Goal: Task Accomplishment & Management: Use online tool/utility

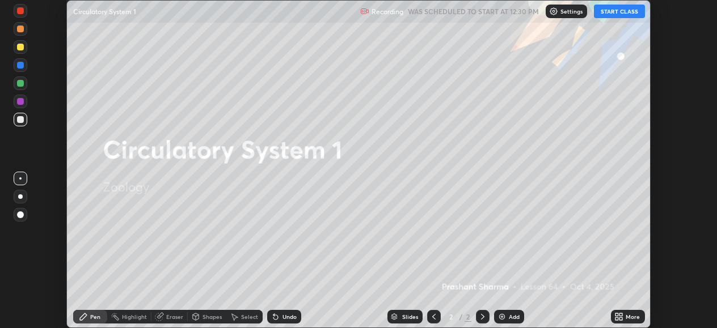
scroll to position [328, 716]
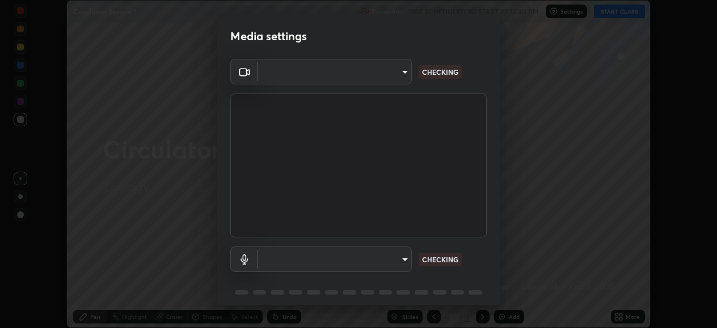
click at [403, 255] on body "Erase all Circulatory System 1 Recording WAS SCHEDULED TO START AT 12:30 PM Set…" at bounding box center [358, 164] width 717 height 328
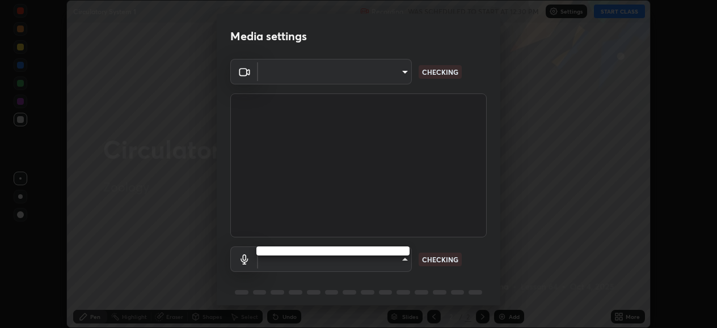
type input "05730faa116fe893cb3bfff37bc48e03cda79a540a9a2906e08a5a6a13fc8772"
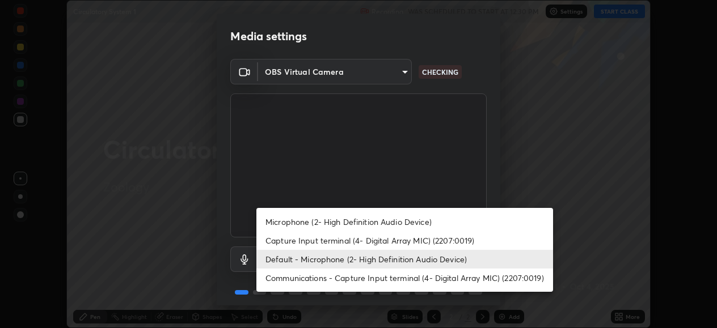
click at [409, 259] on li "Default - Microphone (2- High Definition Audio Device)" at bounding box center [404, 259] width 297 height 19
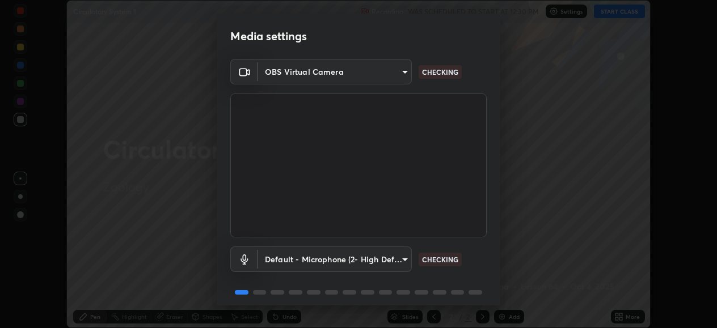
click at [392, 256] on body "Erase all Circulatory System 1 Recording WAS SCHEDULED TO START AT 12:30 PM Set…" at bounding box center [358, 164] width 717 height 328
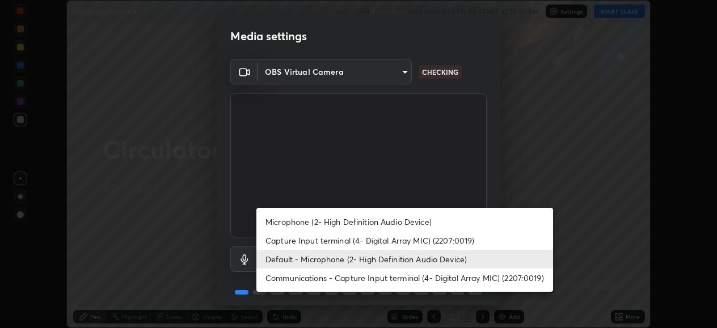
click at [398, 235] on li "Capture Input terminal (4- Digital Array MIC) (2207:0019)" at bounding box center [404, 240] width 297 height 19
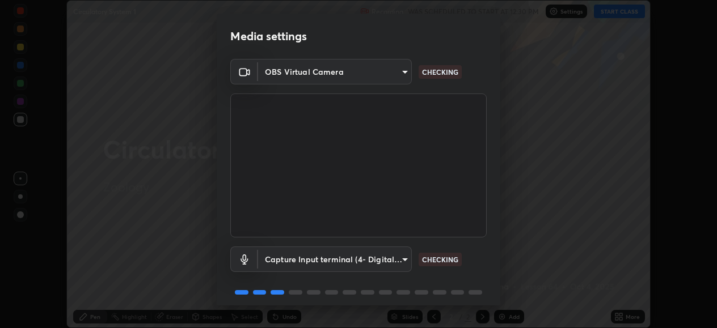
click at [400, 260] on body "Erase all Circulatory System 1 Recording WAS SCHEDULED TO START AT 12:30 PM Set…" at bounding box center [358, 164] width 717 height 328
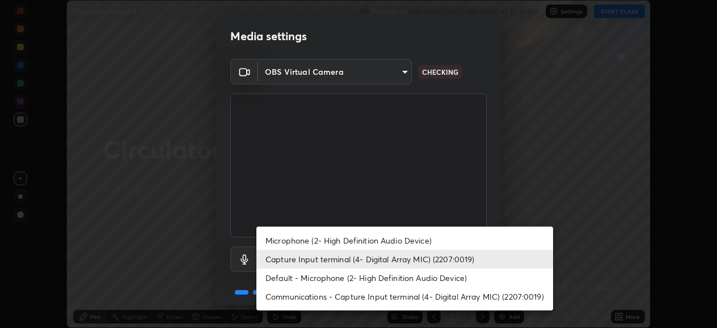
click at [383, 274] on li "Default - Microphone (2- High Definition Audio Device)" at bounding box center [404, 278] width 297 height 19
type input "default"
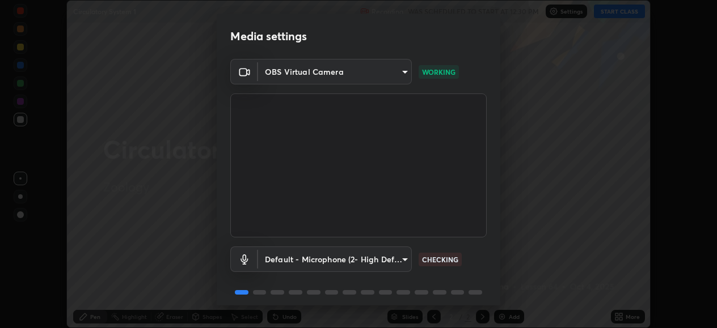
scroll to position [44, 0]
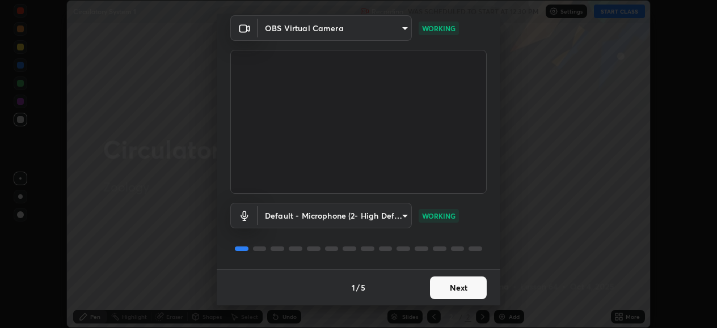
click at [463, 288] on button "Next" at bounding box center [458, 288] width 57 height 23
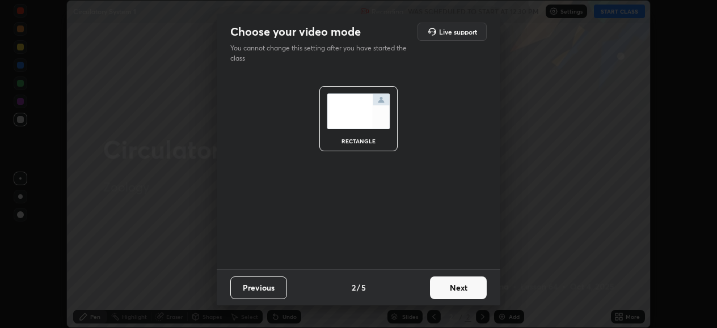
click at [463, 288] on button "Next" at bounding box center [458, 288] width 57 height 23
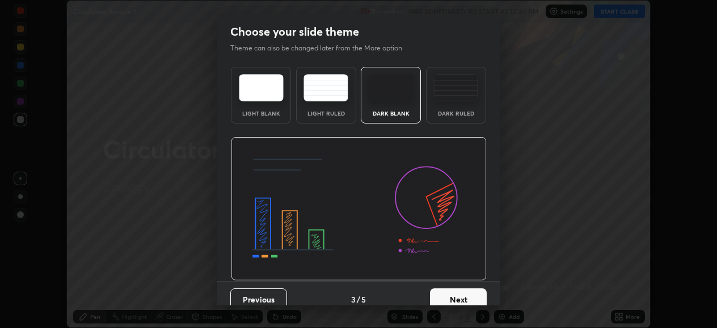
click at [476, 292] on button "Next" at bounding box center [458, 300] width 57 height 23
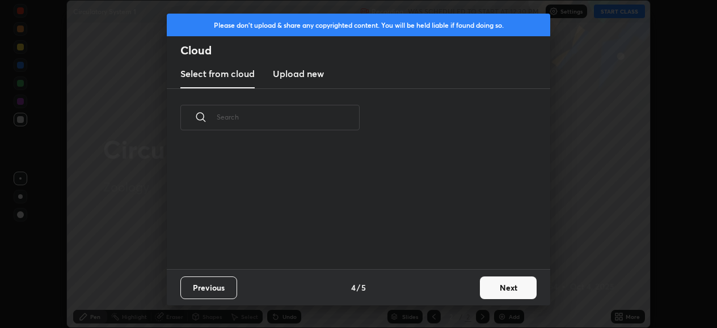
click at [496, 292] on button "Next" at bounding box center [508, 288] width 57 height 23
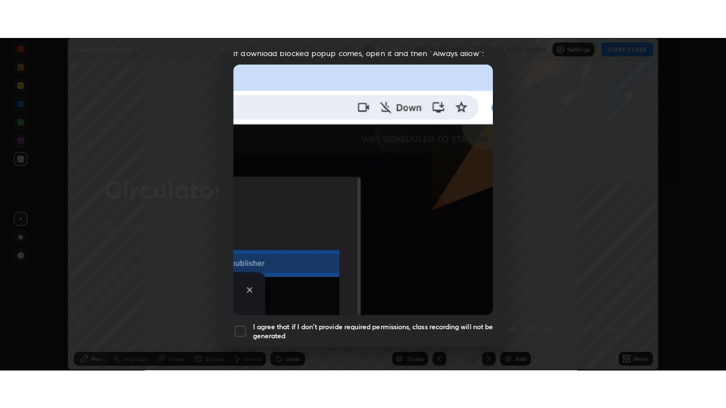
scroll to position [275, 0]
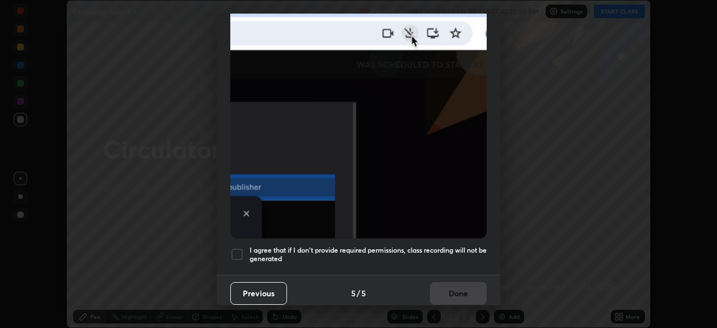
click at [236, 251] on div at bounding box center [237, 255] width 14 height 14
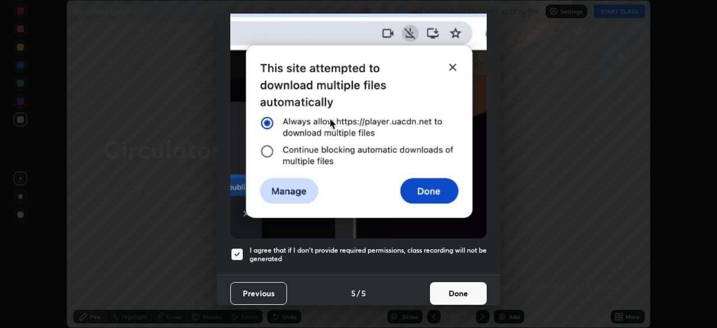
click at [469, 289] on button "Done" at bounding box center [458, 293] width 57 height 23
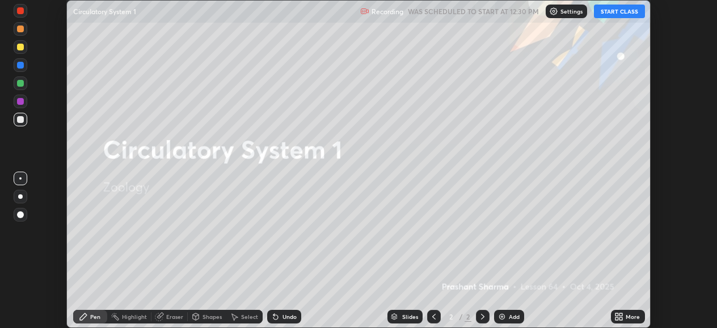
click at [629, 323] on div "More" at bounding box center [628, 317] width 34 height 14
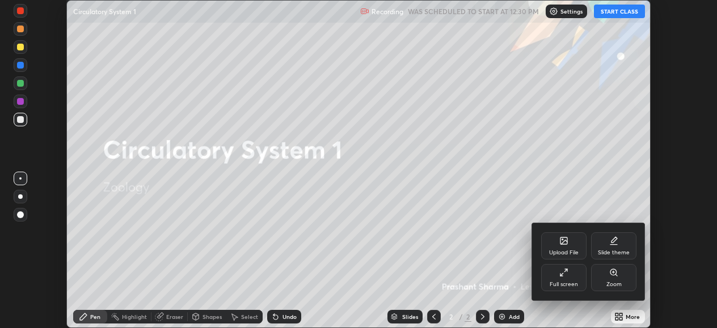
click at [620, 248] on div "Slide theme" at bounding box center [613, 246] width 45 height 27
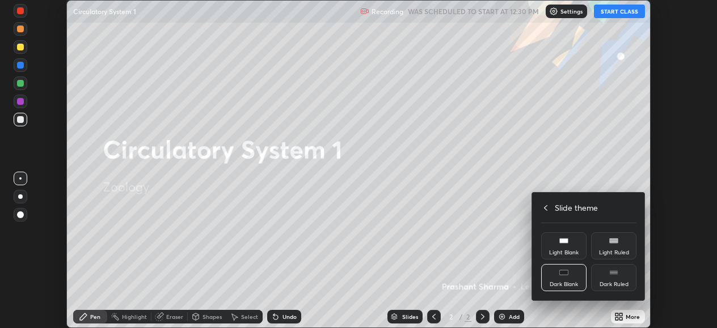
click at [565, 274] on rect at bounding box center [563, 273] width 9 height 5
click at [568, 210] on h4 "Slide theme" at bounding box center [576, 208] width 43 height 12
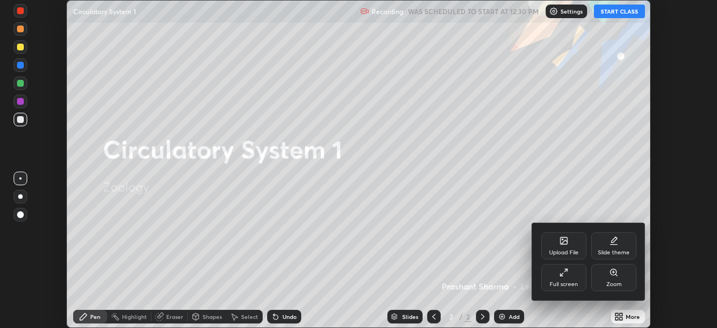
click at [565, 272] on icon at bounding box center [563, 272] width 9 height 9
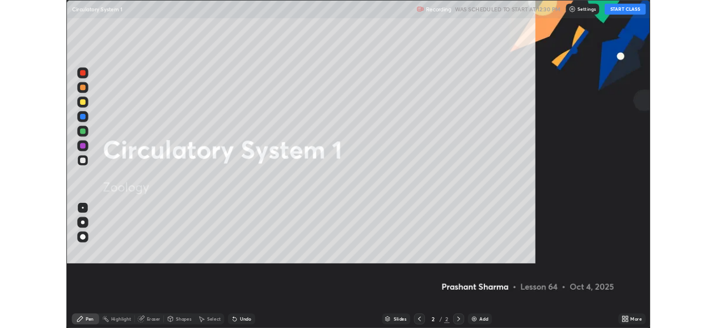
scroll to position [408, 726]
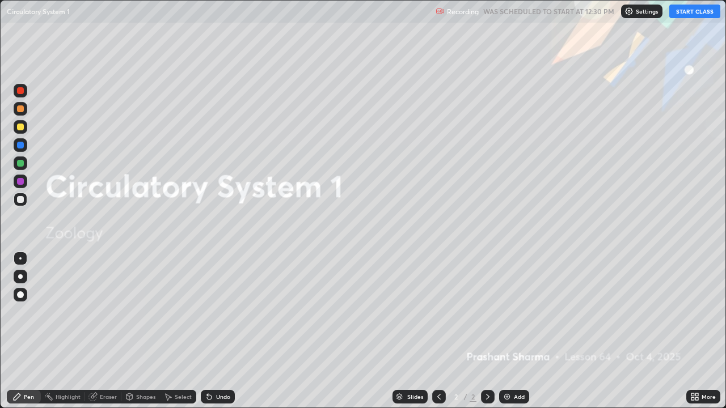
click at [520, 328] on div "Add" at bounding box center [519, 397] width 11 height 6
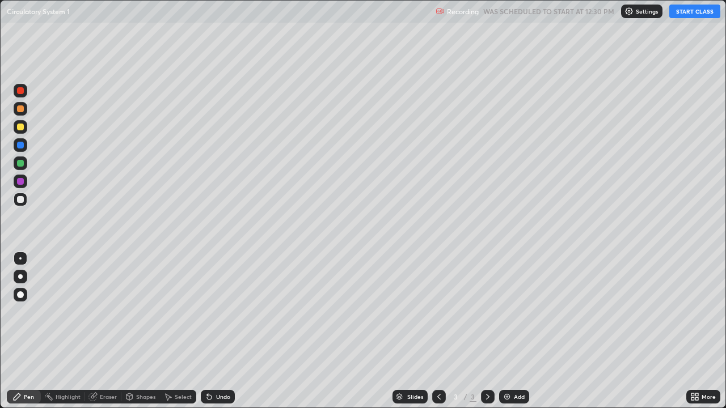
click at [689, 15] on button "START CLASS" at bounding box center [694, 12] width 51 height 14
click at [105, 328] on div "Eraser" at bounding box center [108, 397] width 17 height 6
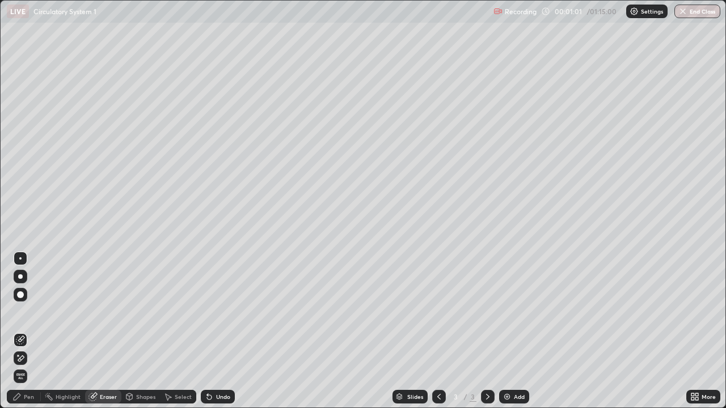
click at [26, 328] on div "Pen" at bounding box center [29, 397] width 10 height 6
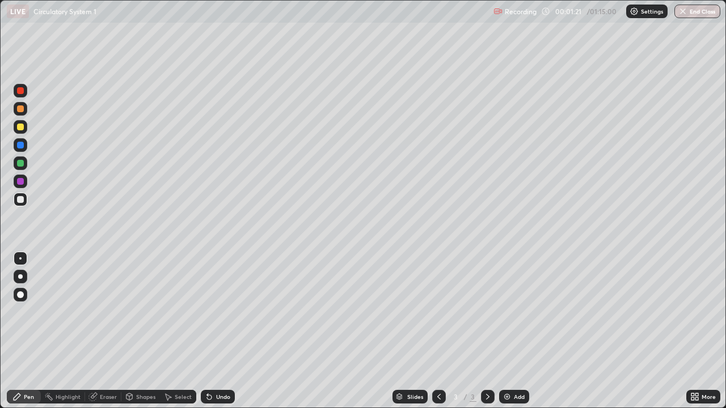
click at [19, 163] on div at bounding box center [20, 163] width 7 height 7
click at [20, 292] on div at bounding box center [20, 295] width 7 height 7
click at [17, 200] on div at bounding box center [20, 199] width 7 height 7
click at [19, 256] on div at bounding box center [21, 259] width 14 height 14
click at [21, 127] on div at bounding box center [20, 127] width 7 height 7
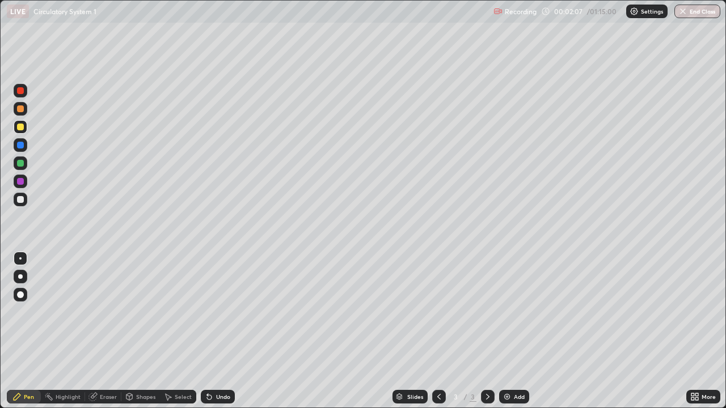
click at [220, 328] on div "Undo" at bounding box center [223, 397] width 14 height 6
click at [222, 328] on div "Undo" at bounding box center [223, 397] width 14 height 6
click at [25, 162] on div at bounding box center [21, 164] width 14 height 14
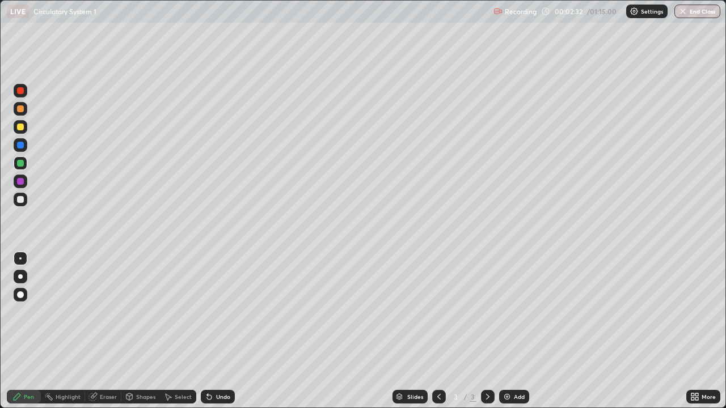
click at [24, 295] on div at bounding box center [21, 295] width 14 height 14
click at [22, 201] on div at bounding box center [20, 199] width 7 height 7
click at [20, 259] on div at bounding box center [20, 258] width 2 height 2
click at [20, 199] on div at bounding box center [20, 199] width 7 height 7
click at [19, 197] on div at bounding box center [20, 199] width 7 height 7
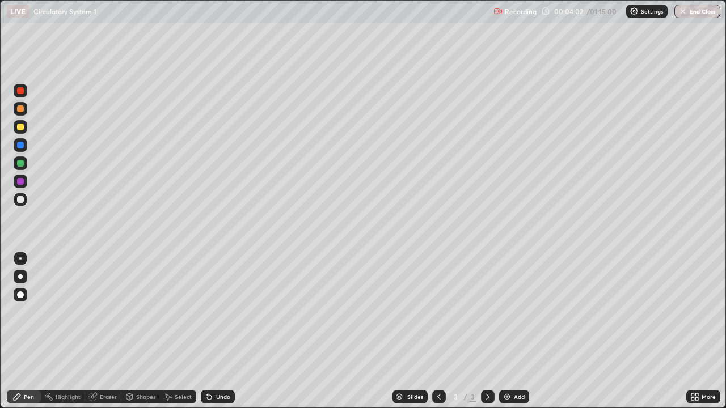
click at [20, 164] on div at bounding box center [20, 163] width 7 height 7
click at [24, 293] on div at bounding box center [21, 295] width 14 height 14
click at [17, 259] on div at bounding box center [21, 259] width 14 height 14
click at [20, 126] on div at bounding box center [20, 127] width 7 height 7
click at [216, 328] on div "Undo" at bounding box center [223, 397] width 14 height 6
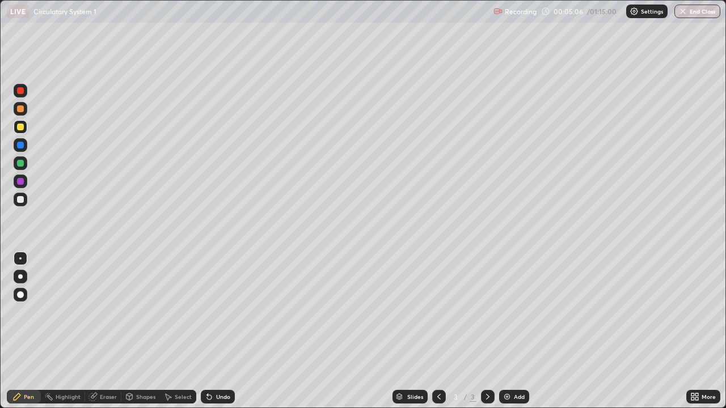
click at [222, 328] on div "Undo" at bounding box center [223, 397] width 14 height 6
click at [219, 328] on div "Undo" at bounding box center [223, 397] width 14 height 6
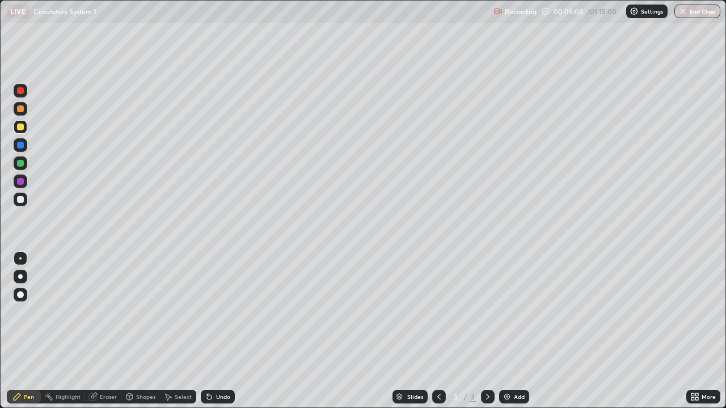
click at [213, 328] on div "Undo" at bounding box center [218, 397] width 34 height 14
click at [222, 328] on div "Undo" at bounding box center [223, 397] width 14 height 6
click at [696, 328] on icon at bounding box center [694, 396] width 9 height 9
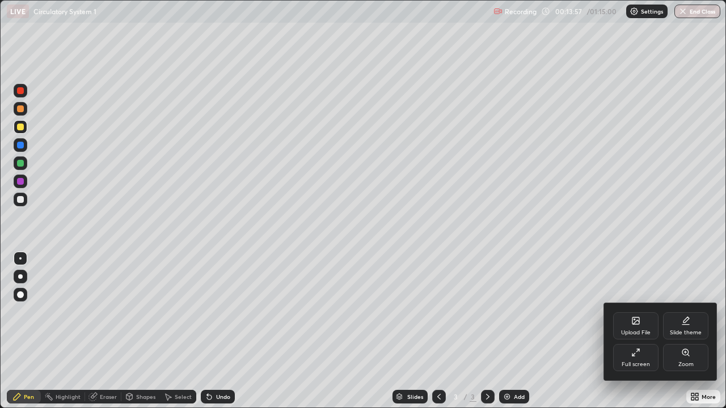
click at [636, 328] on div "Full screen" at bounding box center [635, 357] width 45 height 27
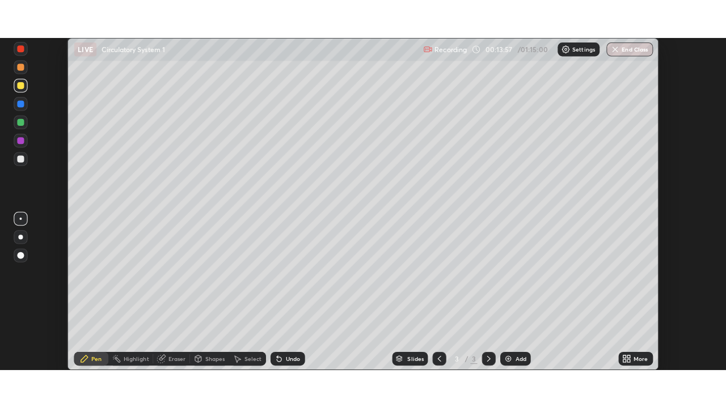
scroll to position [56386, 55997]
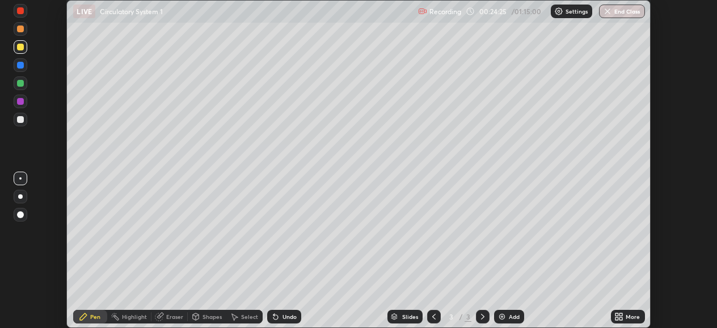
click at [509, 316] on div "Add" at bounding box center [514, 317] width 11 height 6
click at [620, 315] on icon at bounding box center [620, 315] width 3 height 3
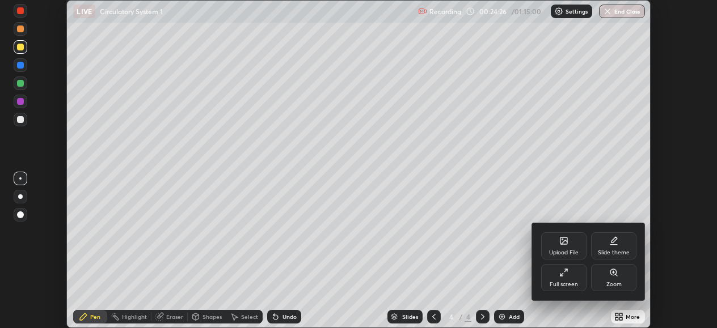
click at [568, 276] on icon at bounding box center [563, 272] width 9 height 9
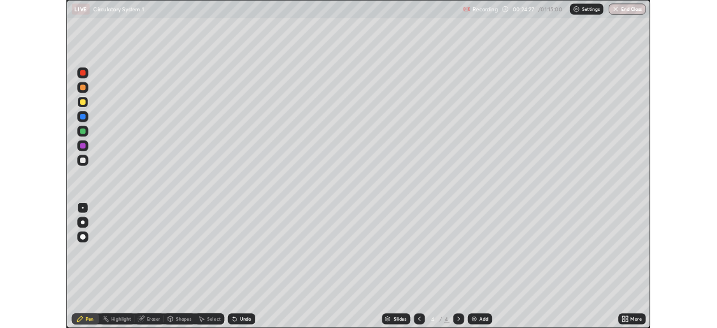
scroll to position [408, 726]
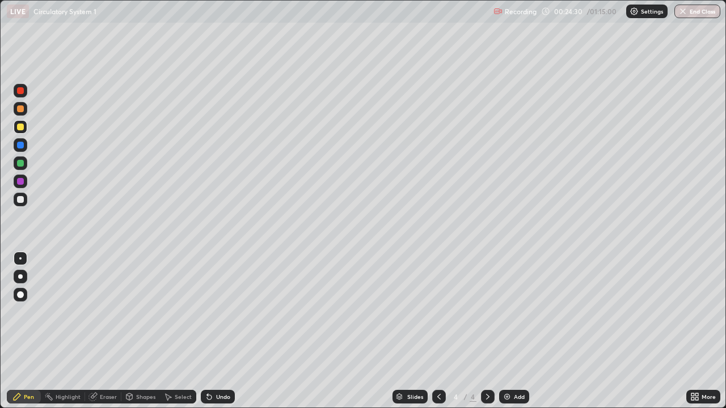
click at [22, 123] on div at bounding box center [21, 127] width 14 height 14
click at [20, 199] on div at bounding box center [20, 199] width 7 height 7
click at [20, 95] on div at bounding box center [21, 91] width 14 height 14
click at [218, 328] on div "Undo" at bounding box center [223, 397] width 14 height 6
click at [219, 328] on div "Undo" at bounding box center [218, 397] width 34 height 14
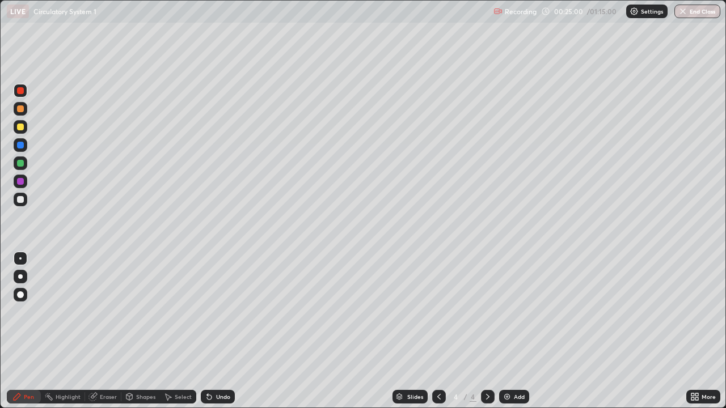
click at [22, 199] on div at bounding box center [20, 199] width 7 height 7
click at [23, 200] on div at bounding box center [20, 199] width 7 height 7
click at [219, 328] on div "Undo" at bounding box center [218, 397] width 34 height 14
click at [221, 328] on div "Undo" at bounding box center [223, 397] width 14 height 6
click at [224, 328] on div "Undo" at bounding box center [223, 397] width 14 height 6
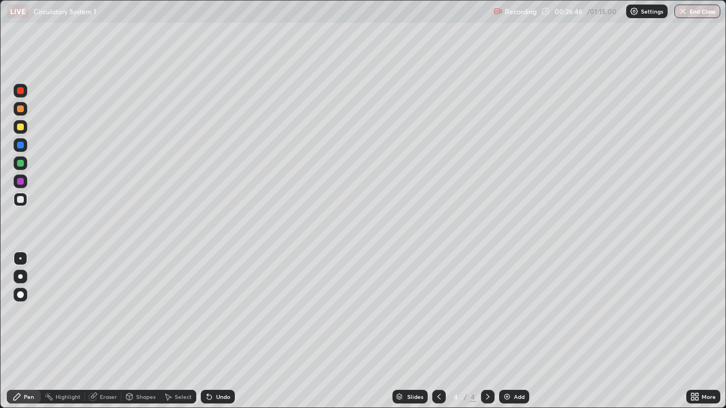
click at [223, 328] on div "Undo" at bounding box center [223, 397] width 14 height 6
click at [225, 328] on div "Undo" at bounding box center [223, 397] width 14 height 6
click at [20, 109] on div at bounding box center [20, 108] width 7 height 7
click at [21, 295] on div at bounding box center [20, 295] width 7 height 7
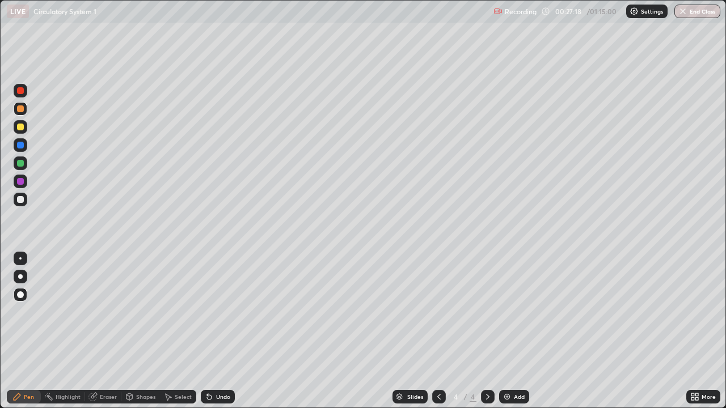
click at [21, 163] on div at bounding box center [20, 163] width 7 height 7
click at [20, 259] on div at bounding box center [20, 258] width 2 height 2
click at [19, 146] on div at bounding box center [20, 145] width 7 height 7
click at [22, 292] on div at bounding box center [20, 295] width 7 height 7
click at [19, 256] on div at bounding box center [21, 259] width 14 height 14
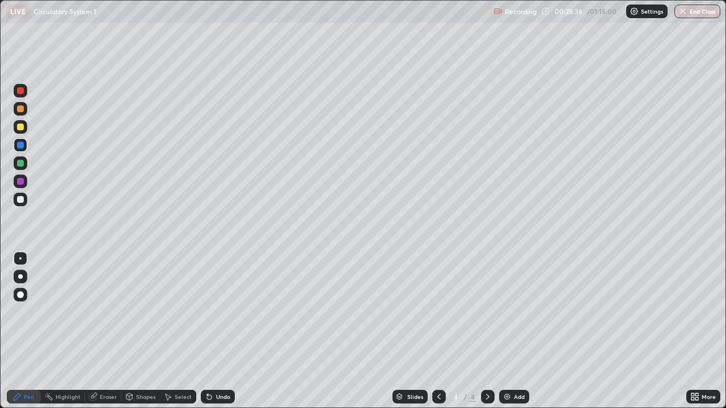
click at [22, 124] on div at bounding box center [20, 127] width 7 height 7
click at [23, 162] on div at bounding box center [20, 163] width 7 height 7
click at [22, 181] on div at bounding box center [20, 181] width 7 height 7
click at [22, 295] on div at bounding box center [20, 295] width 7 height 7
click at [20, 201] on div at bounding box center [20, 199] width 7 height 7
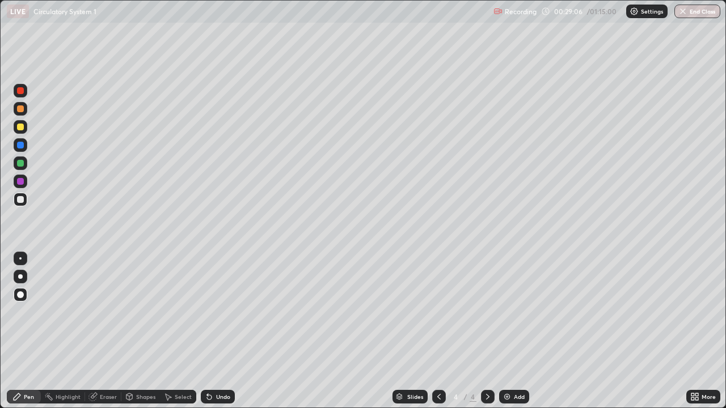
click at [20, 256] on div at bounding box center [21, 259] width 14 height 14
click at [22, 129] on div at bounding box center [20, 127] width 7 height 7
click at [177, 328] on div "Select" at bounding box center [183, 397] width 17 height 6
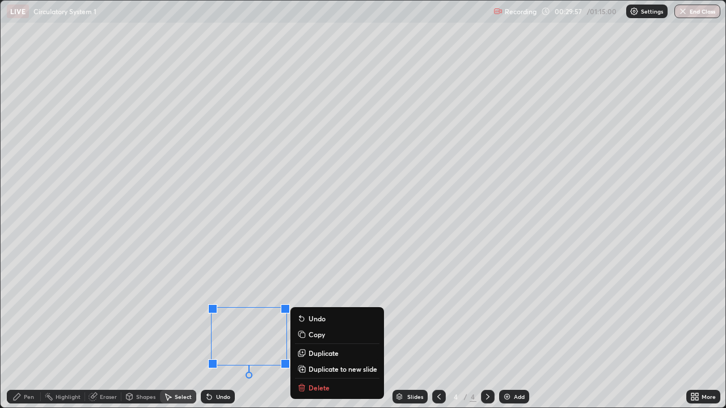
click at [126, 326] on div "0 ° Undo Copy Duplicate Duplicate to new slide Delete" at bounding box center [363, 204] width 725 height 407
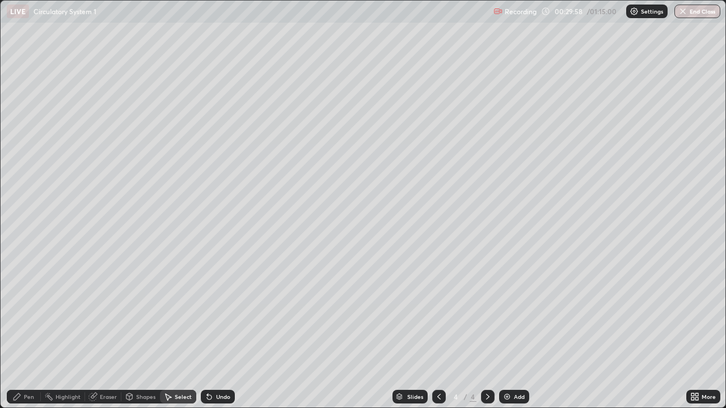
click at [32, 328] on div "Pen" at bounding box center [29, 397] width 10 height 6
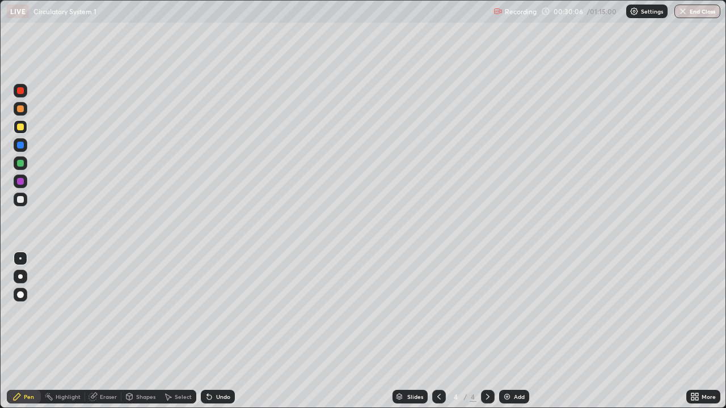
click at [108, 328] on div "Eraser" at bounding box center [108, 397] width 17 height 6
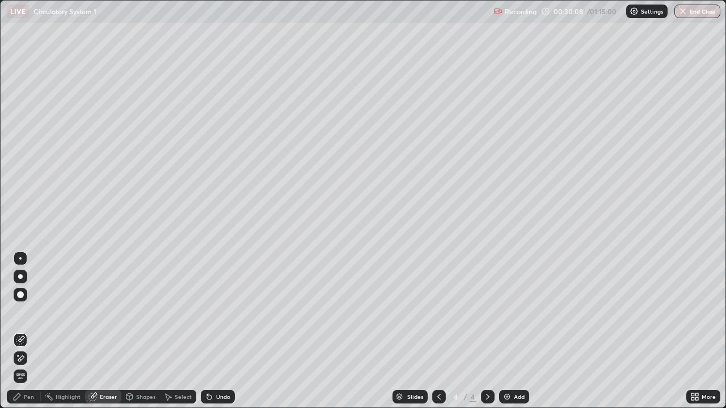
click at [22, 328] on div "Pen" at bounding box center [24, 397] width 34 height 14
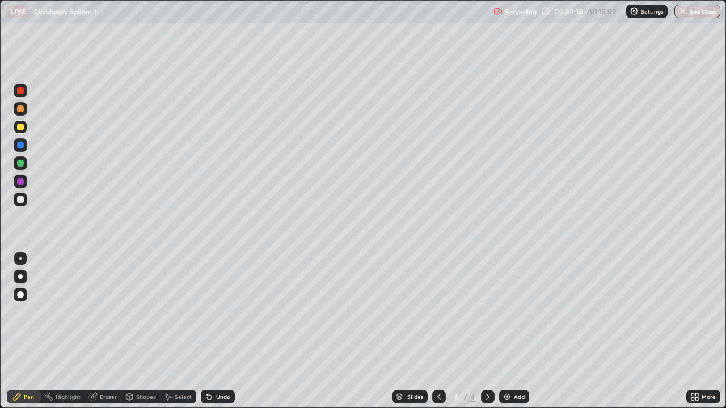
click at [17, 109] on div at bounding box center [20, 108] width 7 height 7
click at [21, 128] on div at bounding box center [20, 127] width 7 height 7
click at [20, 294] on div at bounding box center [20, 295] width 7 height 7
click at [110, 328] on div "Eraser" at bounding box center [108, 397] width 17 height 6
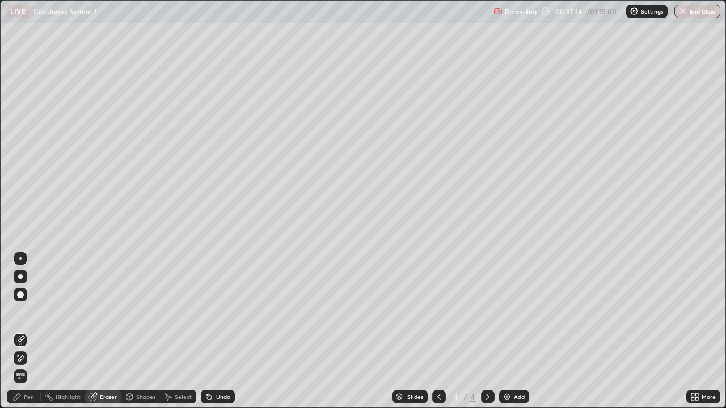
click at [27, 328] on div "Pen" at bounding box center [29, 397] width 10 height 6
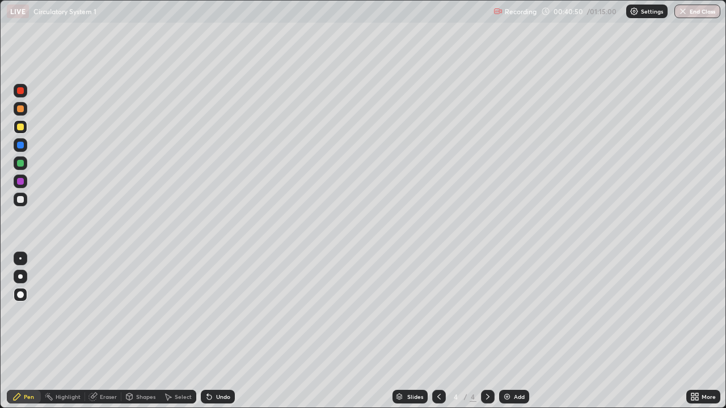
click at [514, 328] on div "Add" at bounding box center [519, 397] width 11 height 6
click at [20, 201] on div at bounding box center [20, 199] width 7 height 7
click at [19, 256] on div at bounding box center [21, 259] width 14 height 14
click at [696, 328] on icon at bounding box center [696, 395] width 3 height 3
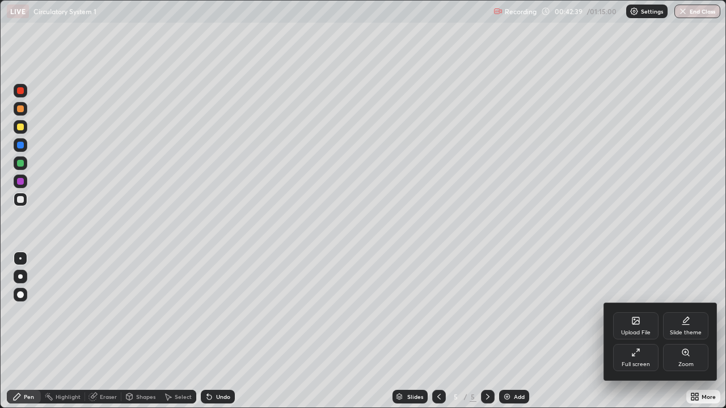
click at [645, 328] on div "Full screen" at bounding box center [635, 357] width 45 height 27
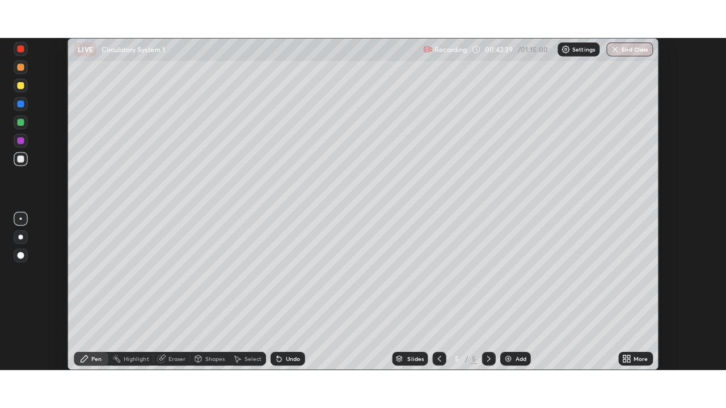
scroll to position [56386, 55997]
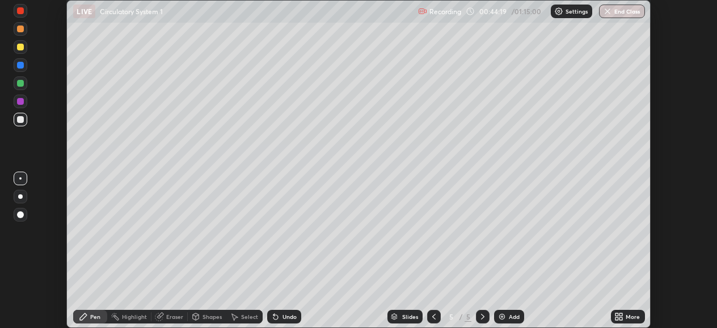
click at [95, 318] on div "Pen" at bounding box center [95, 317] width 10 height 6
click at [96, 312] on div "Pen" at bounding box center [90, 317] width 34 height 14
click at [92, 317] on div "Pen" at bounding box center [95, 317] width 10 height 6
click at [20, 178] on div at bounding box center [20, 179] width 2 height 2
click at [24, 121] on div at bounding box center [21, 120] width 14 height 14
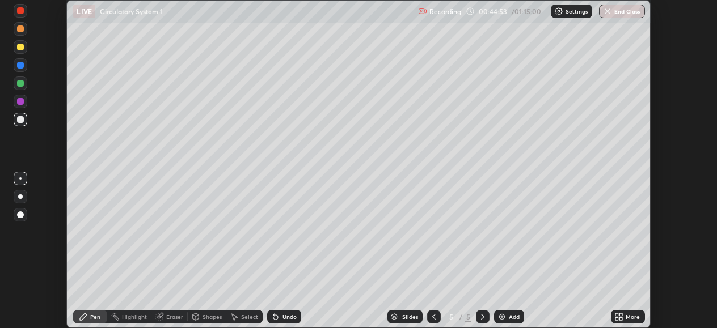
click at [244, 314] on div "Select" at bounding box center [249, 317] width 17 height 6
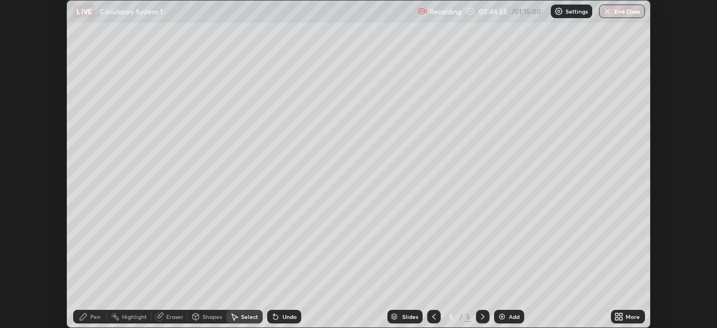
click at [98, 315] on div "Pen" at bounding box center [95, 317] width 10 height 6
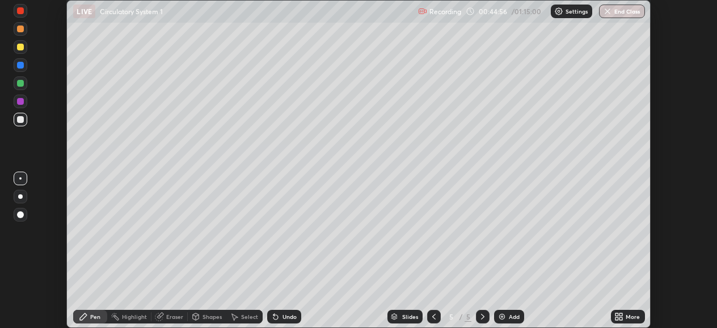
click at [23, 83] on div at bounding box center [20, 83] width 7 height 7
click at [19, 49] on div at bounding box center [20, 47] width 7 height 7
click at [507, 315] on div "Add" at bounding box center [509, 317] width 30 height 14
click at [618, 315] on icon at bounding box center [616, 315] width 3 height 3
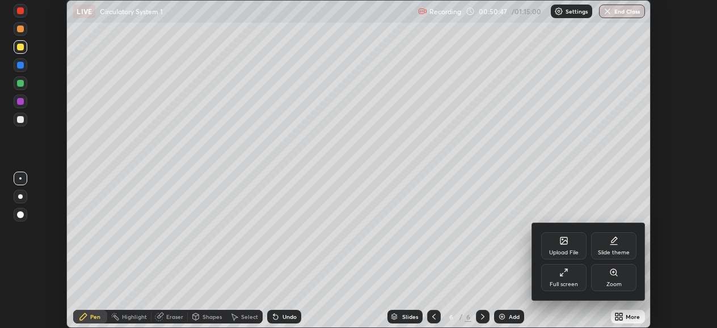
click at [566, 272] on icon at bounding box center [563, 272] width 9 height 9
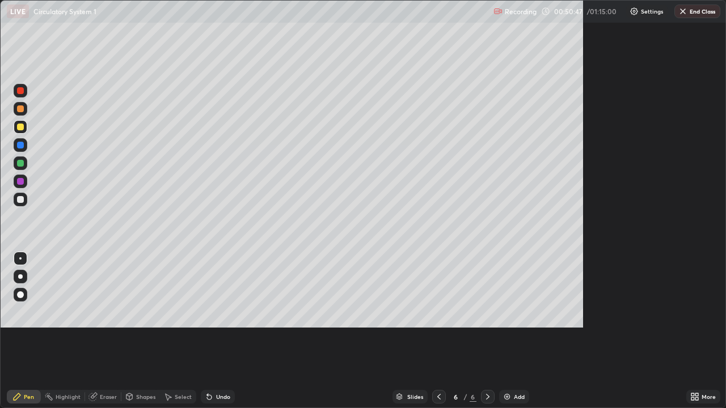
scroll to position [408, 726]
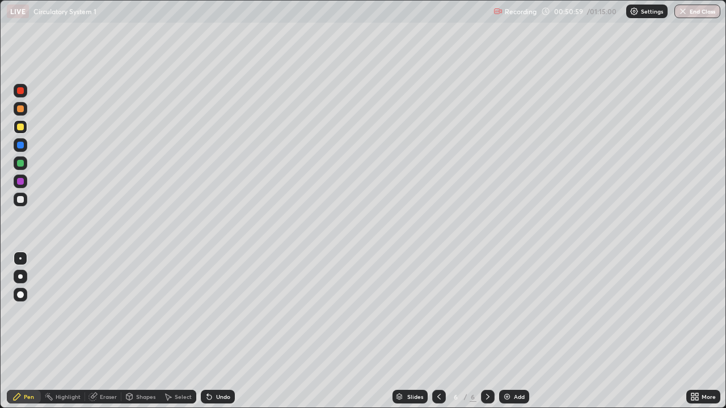
click at [30, 328] on div "Pen" at bounding box center [24, 397] width 34 height 14
click at [25, 128] on div at bounding box center [21, 127] width 14 height 14
click at [216, 328] on div "Undo" at bounding box center [218, 397] width 34 height 14
click at [20, 199] on div at bounding box center [20, 199] width 7 height 7
click at [218, 328] on div "Undo" at bounding box center [223, 397] width 14 height 6
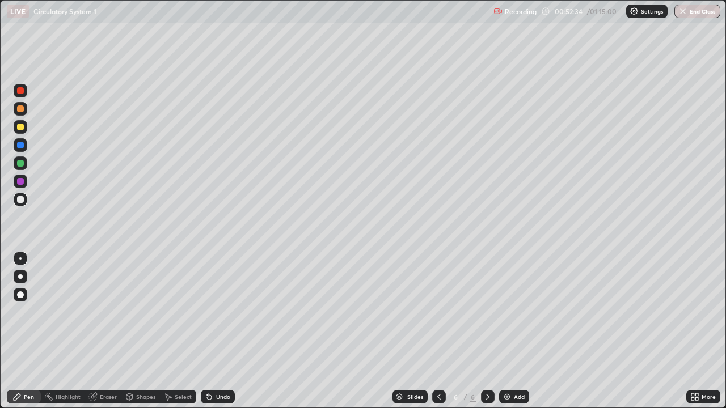
click at [218, 328] on div "Undo" at bounding box center [223, 397] width 14 height 6
click at [22, 128] on div at bounding box center [20, 127] width 7 height 7
click at [224, 328] on div "Undo" at bounding box center [223, 397] width 14 height 6
click at [225, 328] on div "Undo" at bounding box center [223, 397] width 14 height 6
click at [218, 328] on div "Undo" at bounding box center [223, 397] width 14 height 6
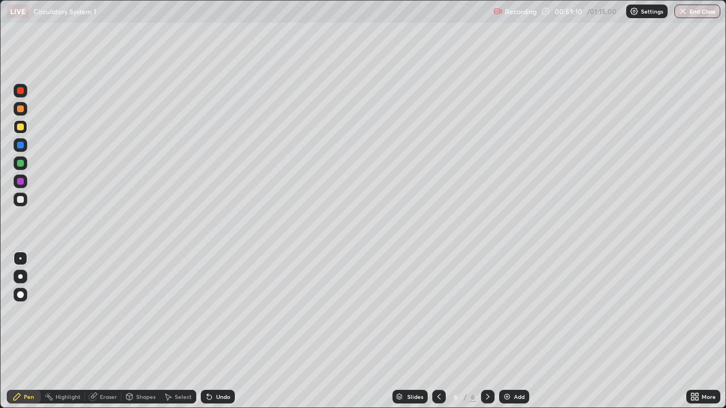
click at [217, 328] on div "Undo" at bounding box center [223, 397] width 14 height 6
click at [216, 328] on div "Undo" at bounding box center [223, 397] width 14 height 6
click at [217, 328] on div "Undo" at bounding box center [218, 397] width 34 height 14
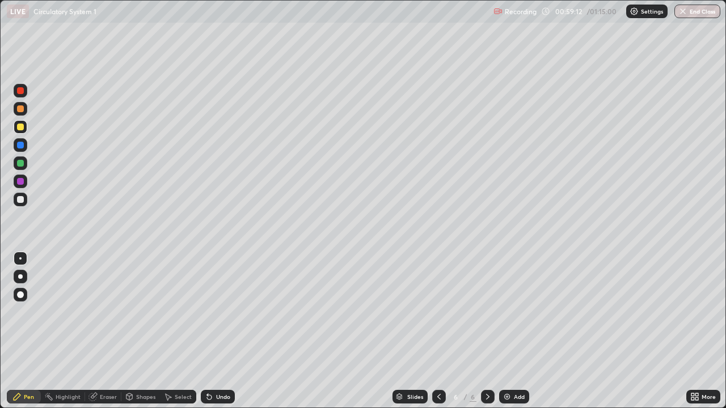
click at [217, 328] on div "Undo" at bounding box center [218, 397] width 34 height 14
click at [216, 328] on div "Undo" at bounding box center [218, 397] width 34 height 14
click at [217, 328] on div "Undo" at bounding box center [218, 397] width 34 height 14
click at [219, 328] on div "Undo" at bounding box center [215, 397] width 39 height 23
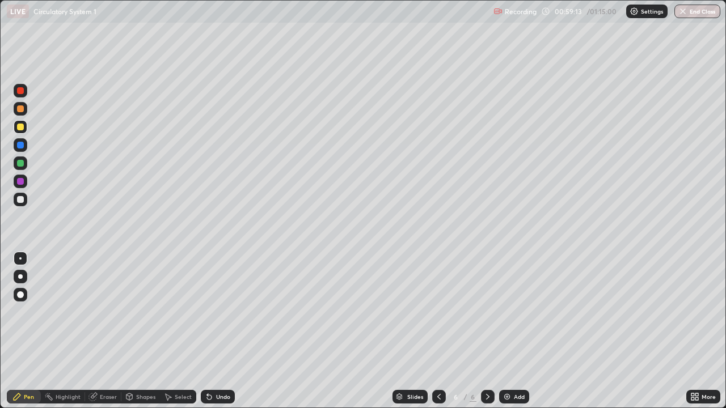
click at [219, 328] on div "Undo" at bounding box center [215, 397] width 39 height 23
click at [221, 328] on div "Undo" at bounding box center [215, 397] width 39 height 23
click at [218, 328] on div "Undo" at bounding box center [223, 397] width 14 height 6
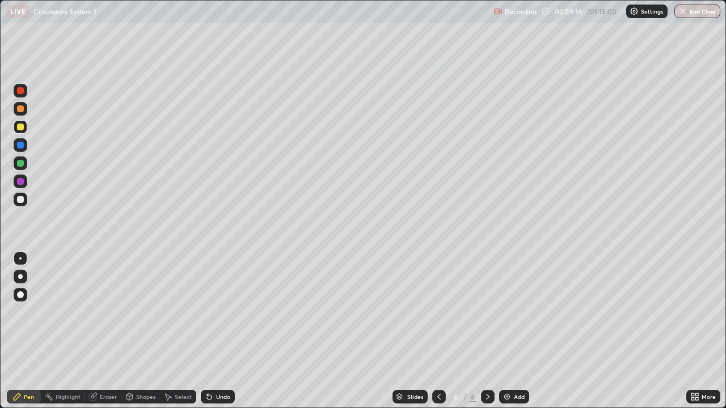
click at [218, 328] on div "Undo" at bounding box center [223, 397] width 14 height 6
click at [219, 328] on div "Undo" at bounding box center [223, 397] width 14 height 6
click at [218, 328] on div "Undo" at bounding box center [223, 397] width 14 height 6
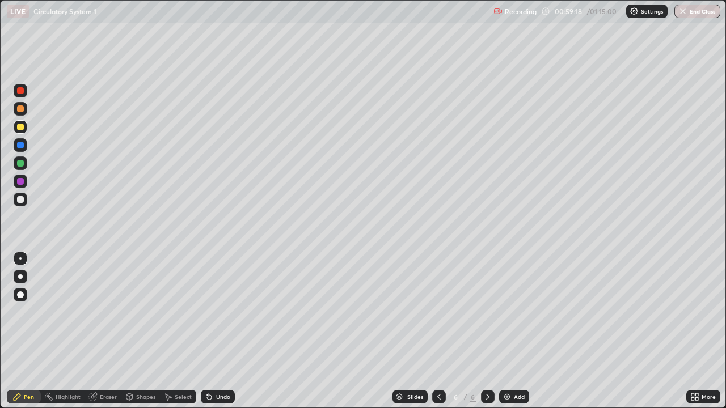
click at [218, 328] on div "Undo" at bounding box center [223, 397] width 14 height 6
click at [217, 328] on div "Undo" at bounding box center [223, 397] width 14 height 6
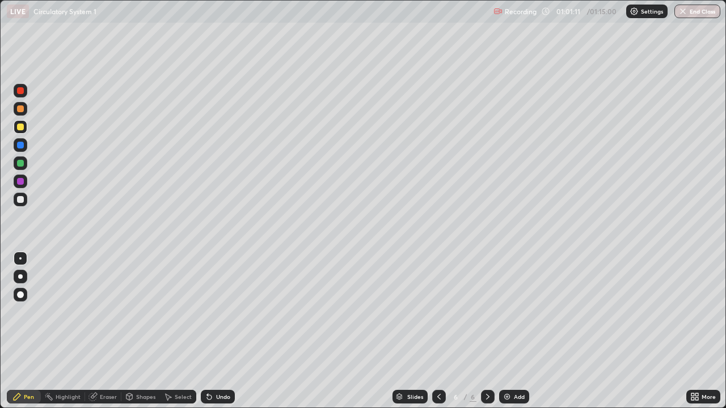
click at [694, 12] on button "End Class" at bounding box center [697, 12] width 46 height 14
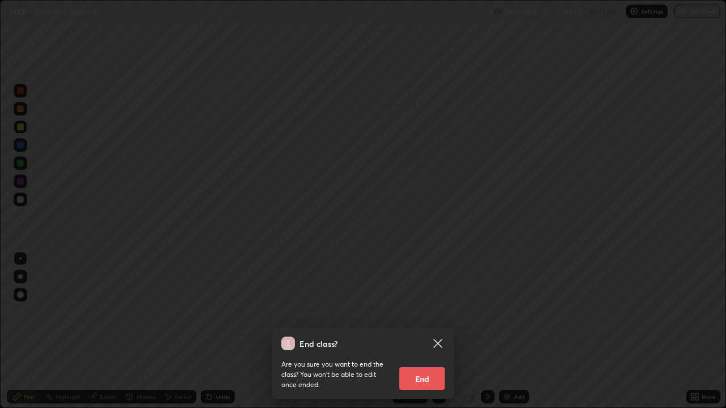
click at [416, 328] on button "End" at bounding box center [421, 379] width 45 height 23
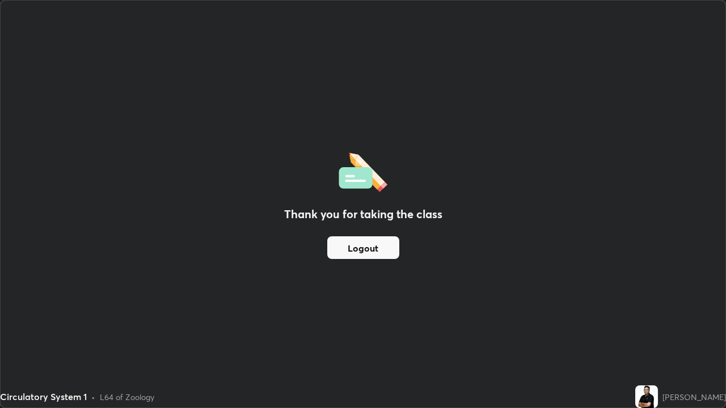
click at [416, 328] on div "Thank you for taking the class Logout" at bounding box center [363, 204] width 725 height 407
click at [377, 249] on button "Logout" at bounding box center [363, 247] width 72 height 23
